Goal: Information Seeking & Learning: Learn about a topic

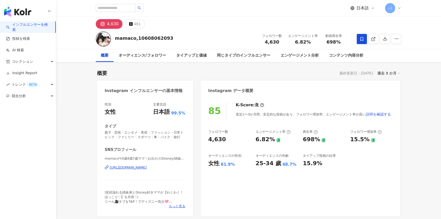
click at [25, 28] on link "インフルエンサーを検索" at bounding box center [28, 27] width 45 height 10
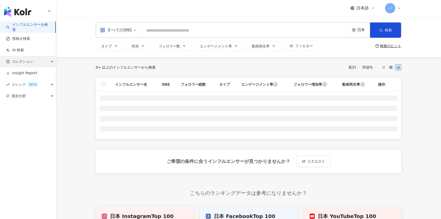
click at [27, 59] on span "コレクション" at bounding box center [22, 61] width 21 height 11
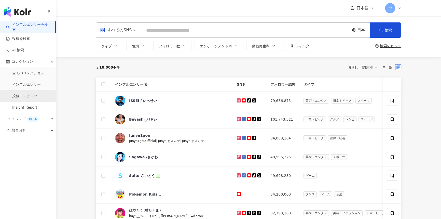
click at [29, 93] on link "投稿コンテンツ" at bounding box center [24, 95] width 25 height 5
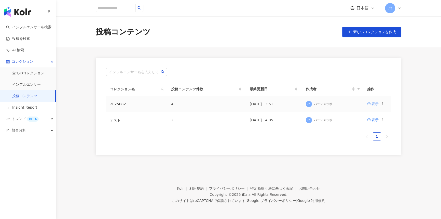
click at [369, 103] on icon at bounding box center [369, 103] width 3 height 3
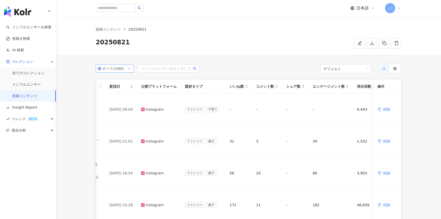
click at [112, 71] on div "すべてのSNS" at bounding box center [110, 69] width 17 height 8
click at [269, 61] on div "すべてのSNS all ig すべてのSNS Instagram Facebook YouTube tiktok-icon TikTok X Threads …" at bounding box center [249, 151] width 326 height 192
click at [320, 70] on div "デフォルト" at bounding box center [345, 68] width 51 height 9
click at [329, 86] on div "最新" at bounding box center [346, 89] width 43 height 6
click at [28, 29] on link "インフルエンサーを検索" at bounding box center [28, 27] width 45 height 5
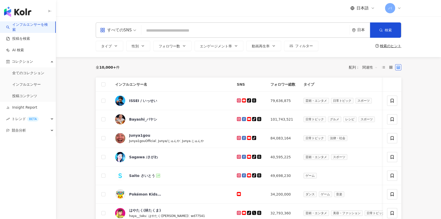
click at [114, 34] on div "すべてのSNS" at bounding box center [116, 30] width 32 height 8
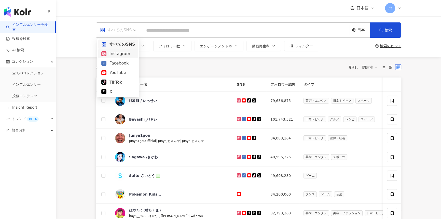
click at [119, 51] on div "Instagram" at bounding box center [118, 53] width 34 height 6
